Goal: Transaction & Acquisition: Purchase product/service

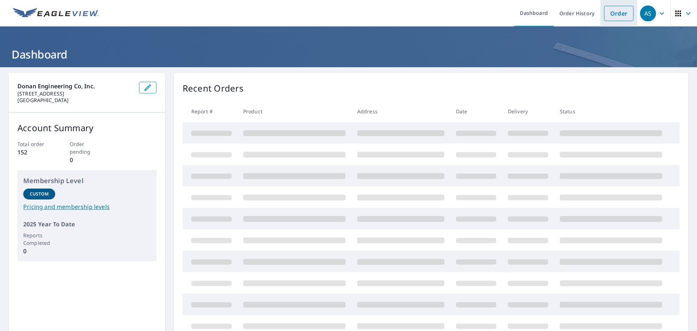
click at [623, 13] on link "Order" at bounding box center [618, 13] width 29 height 15
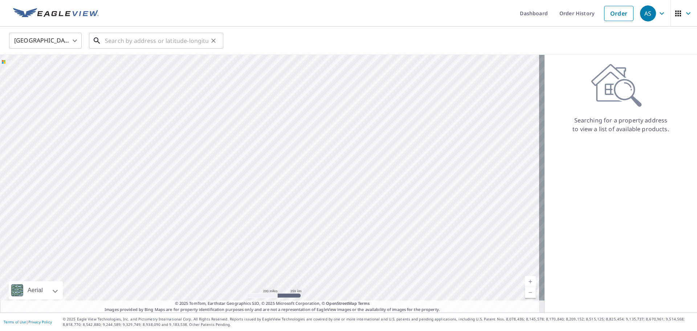
click at [135, 41] on input "text" at bounding box center [156, 40] width 103 height 20
paste input "[STREET_ADDRESS][PERSON_NAME]"
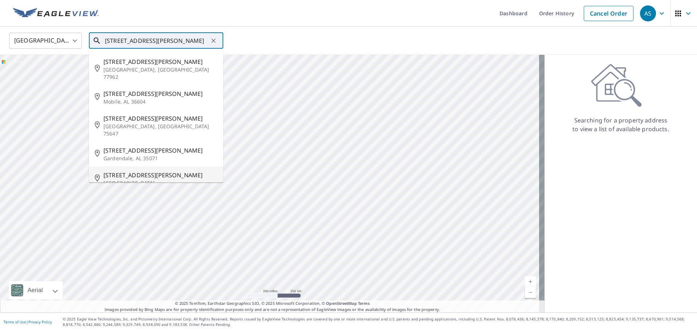
paste input "[GEOGRAPHIC_DATA]"
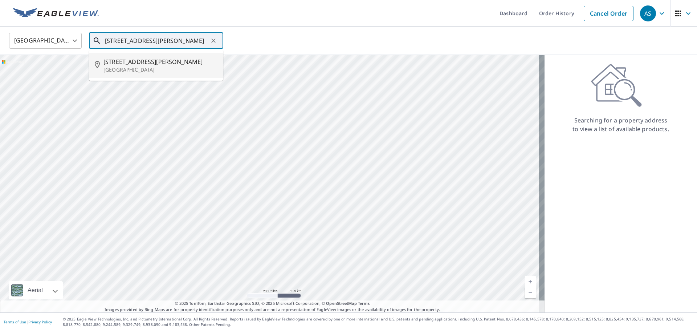
click at [130, 64] on span "[STREET_ADDRESS][PERSON_NAME]" at bounding box center [160, 61] width 114 height 9
type input "[STREET_ADDRESS][PERSON_NAME]"
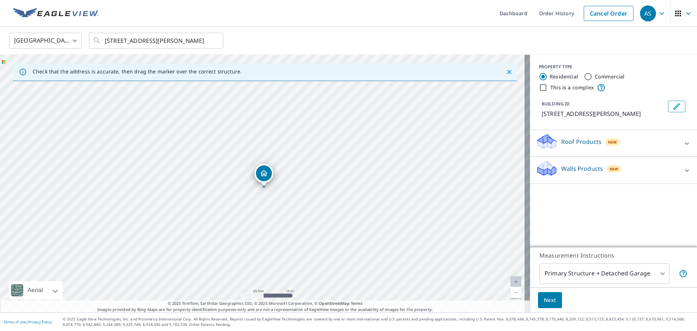
drag, startPoint x: 290, startPoint y: 177, endPoint x: 244, endPoint y: 252, distance: 87.8
click at [244, 252] on div "[STREET_ADDRESS][PERSON_NAME]" at bounding box center [265, 183] width 530 height 257
click at [683, 143] on icon at bounding box center [687, 143] width 9 height 9
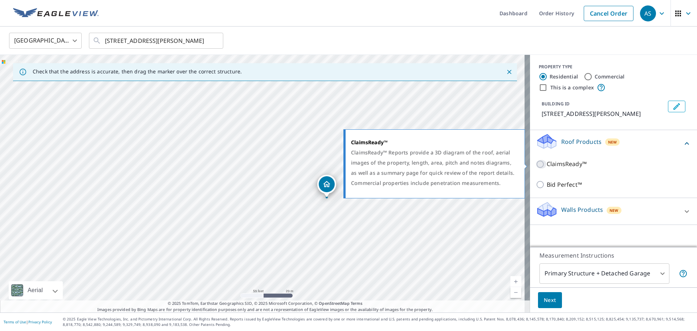
click at [536, 164] on input "ClaimsReady™" at bounding box center [541, 164] width 11 height 9
checkbox input "true"
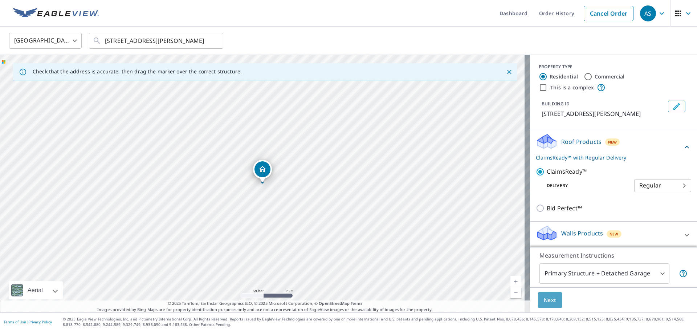
click at [548, 300] on span "Next" at bounding box center [550, 300] width 12 height 9
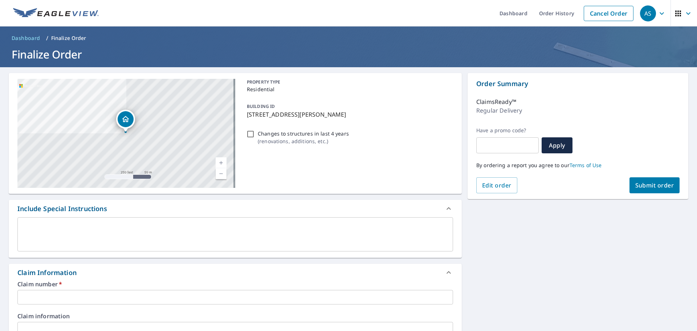
scroll to position [36, 0]
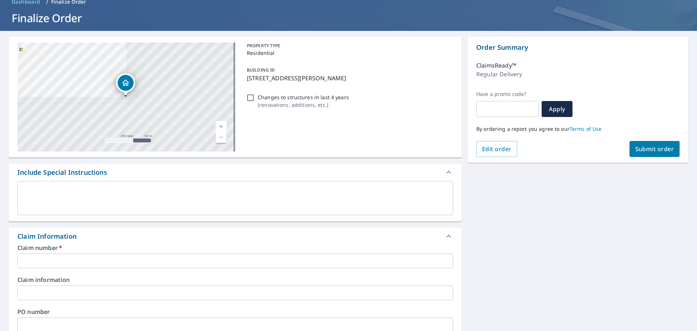
click at [69, 262] on input "text" at bounding box center [235, 260] width 436 height 15
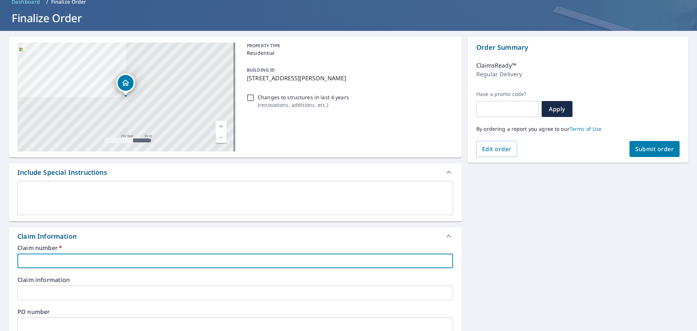
paste input "25-09621960"
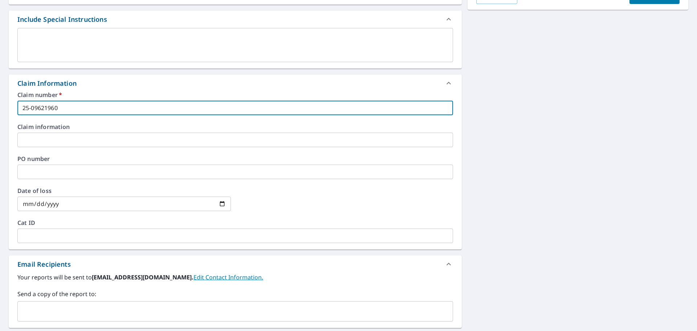
scroll to position [254, 0]
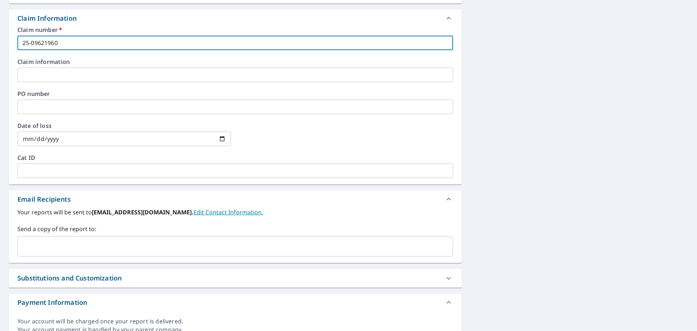
type input "25-09621960"
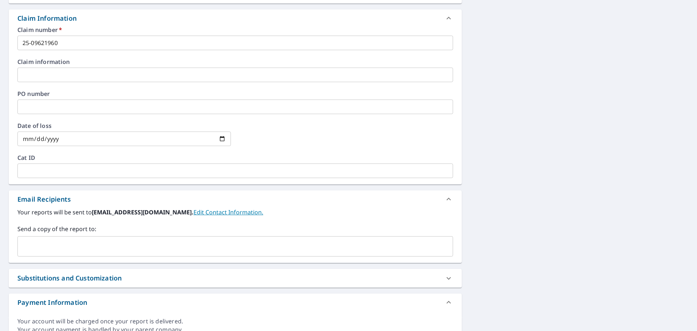
click at [44, 239] on div "​" at bounding box center [235, 246] width 436 height 20
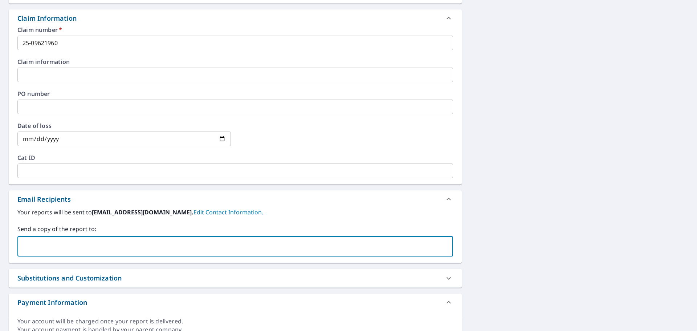
paste input "[EMAIL_ADDRESS][DOMAIN_NAME]"
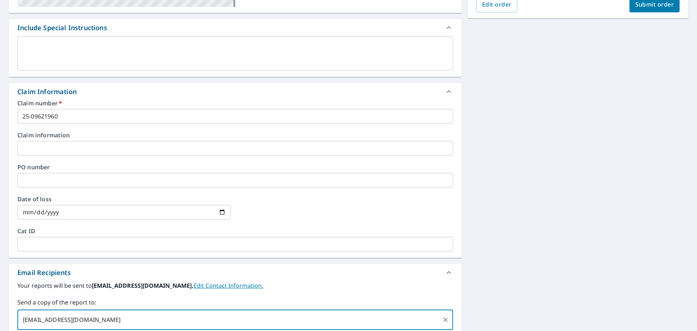
scroll to position [0, 0]
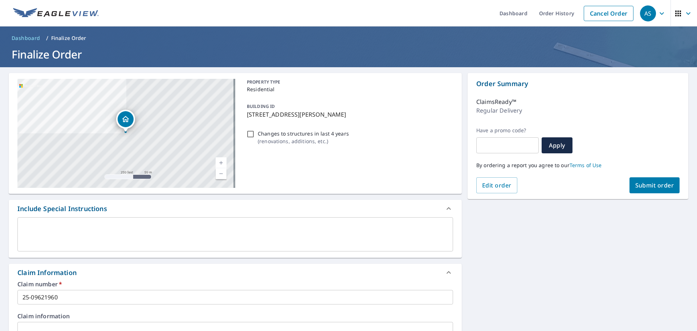
type input "[EMAIL_ADDRESS][DOMAIN_NAME]"
click at [645, 187] on span "Submit order" at bounding box center [654, 185] width 39 height 8
